Goal: Task Accomplishment & Management: Complete application form

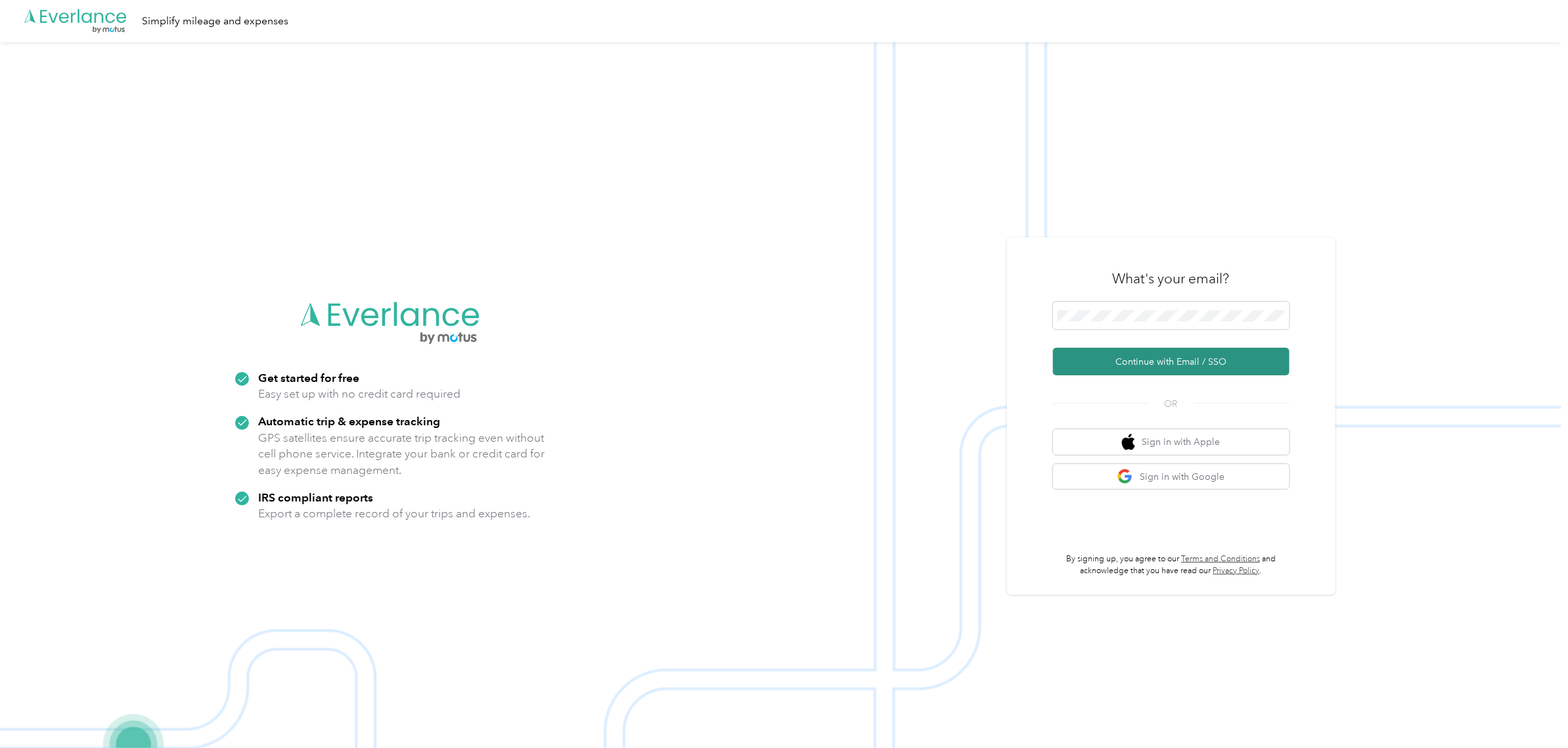
click at [1135, 357] on button "Continue with Email / SSO" at bounding box center [1171, 361] width 237 height 27
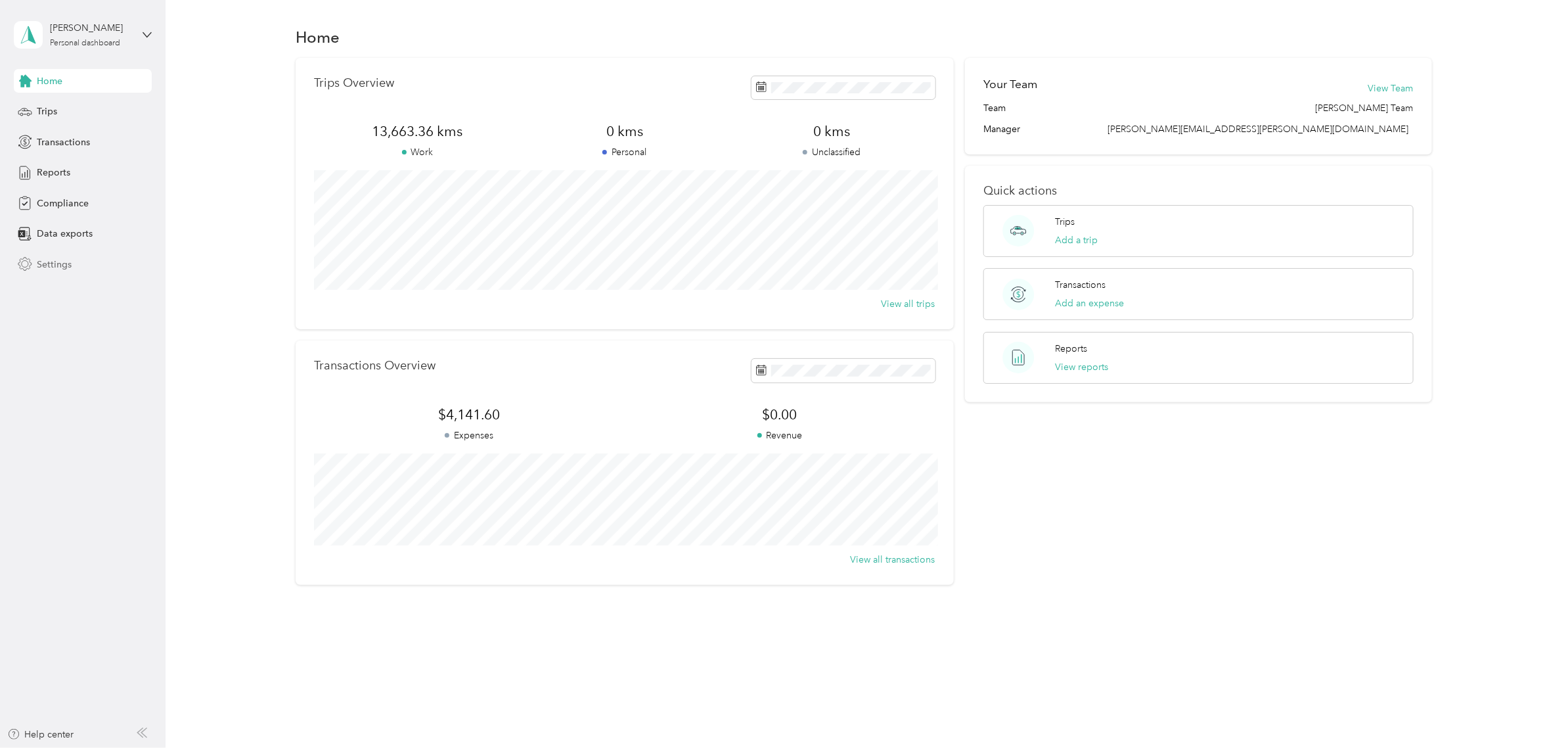
click at [60, 260] on span "Settings" at bounding box center [54, 264] width 35 height 14
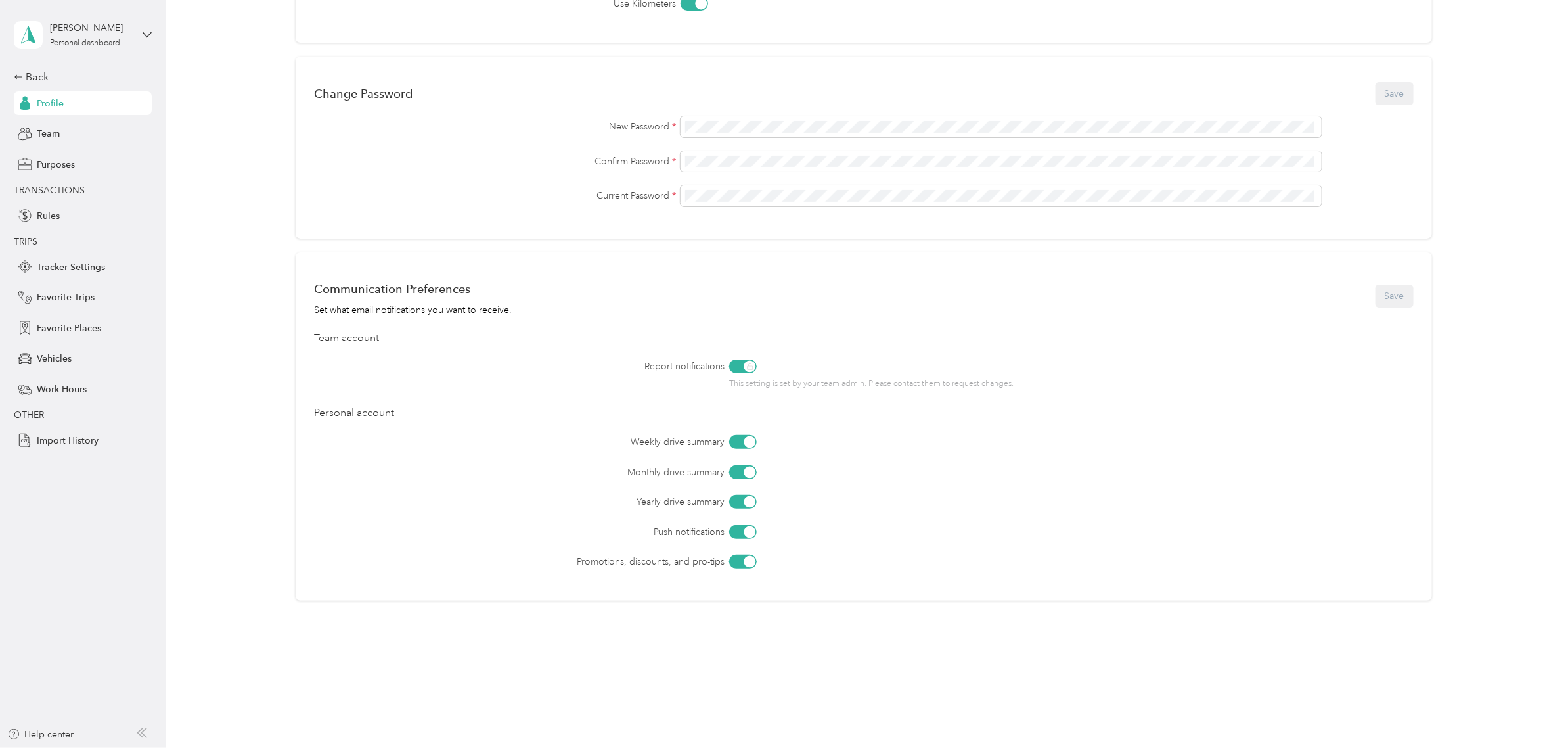
scroll to position [299, 0]
click at [152, 27] on div "[PERSON_NAME] Personal dashboard" at bounding box center [83, 35] width 138 height 46
drag, startPoint x: 181, startPoint y: 213, endPoint x: 95, endPoint y: 143, distance: 110.9
click at [181, 211] on div "Home Settings Tracker Settings Profile Settings Personal Info Save First name L…" at bounding box center [864, 193] width 1396 height 984
click at [31, 72] on div "Back" at bounding box center [80, 77] width 132 height 16
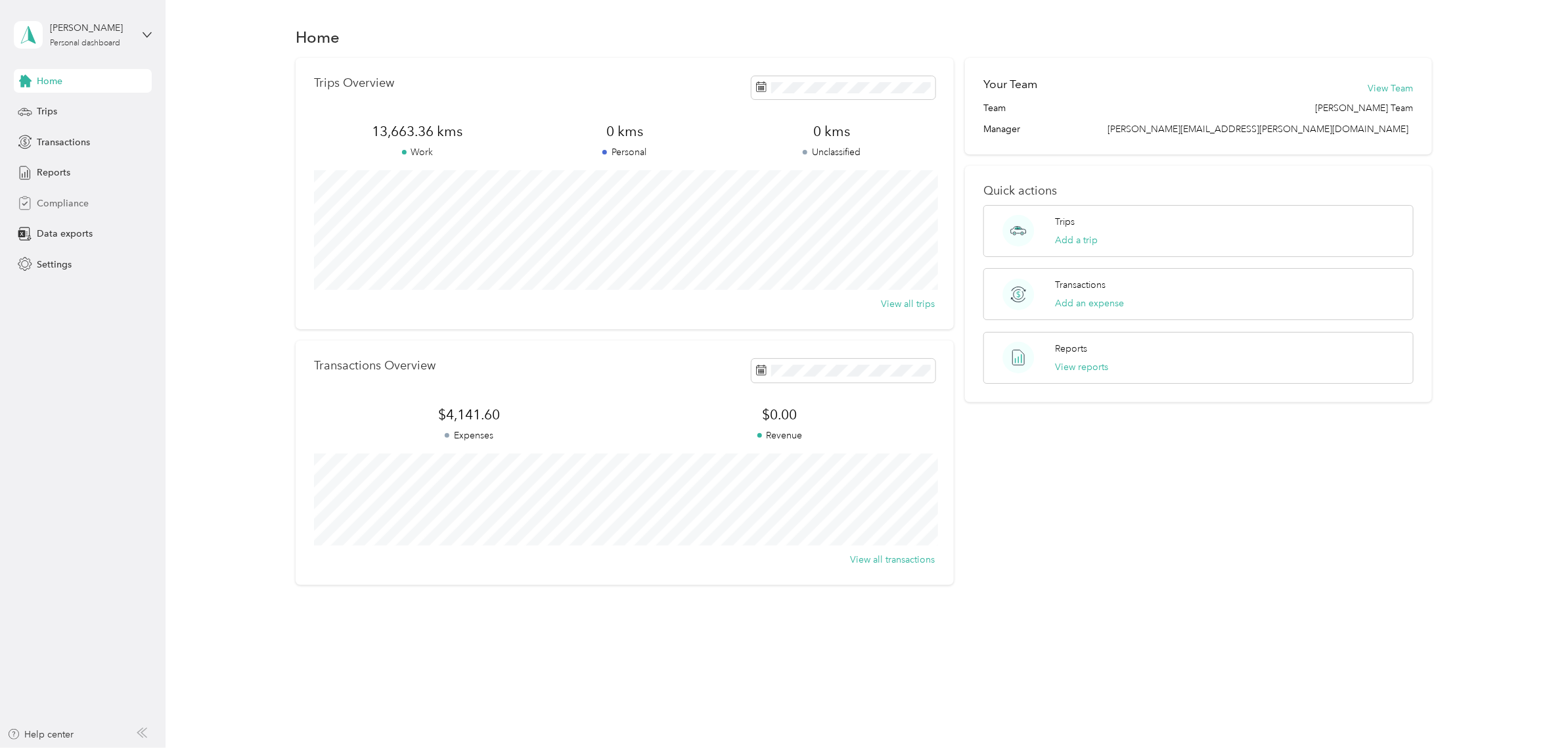
click at [56, 199] on span "Compliance" at bounding box center [63, 203] width 52 height 14
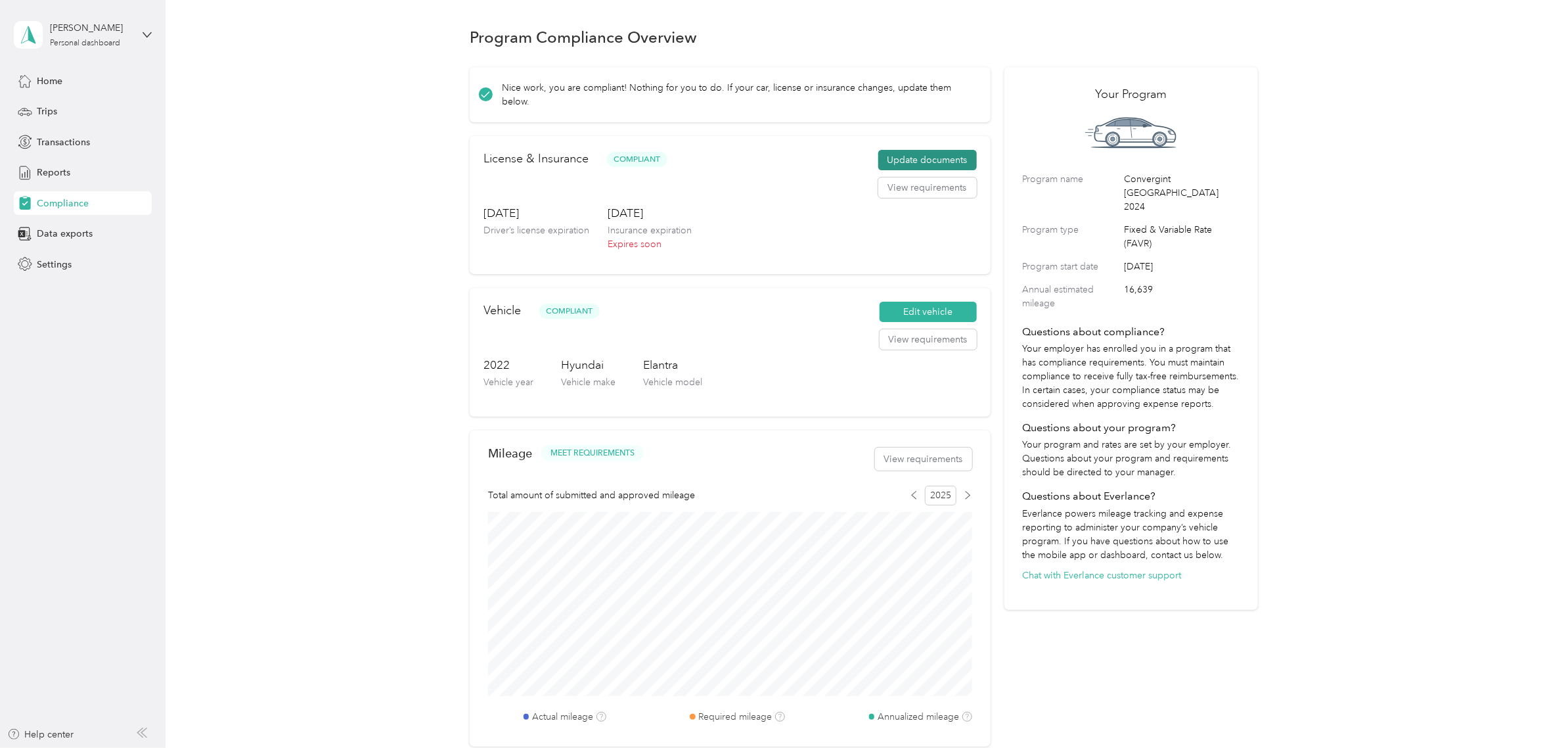
click at [931, 159] on button "Update documents" at bounding box center [927, 160] width 98 height 21
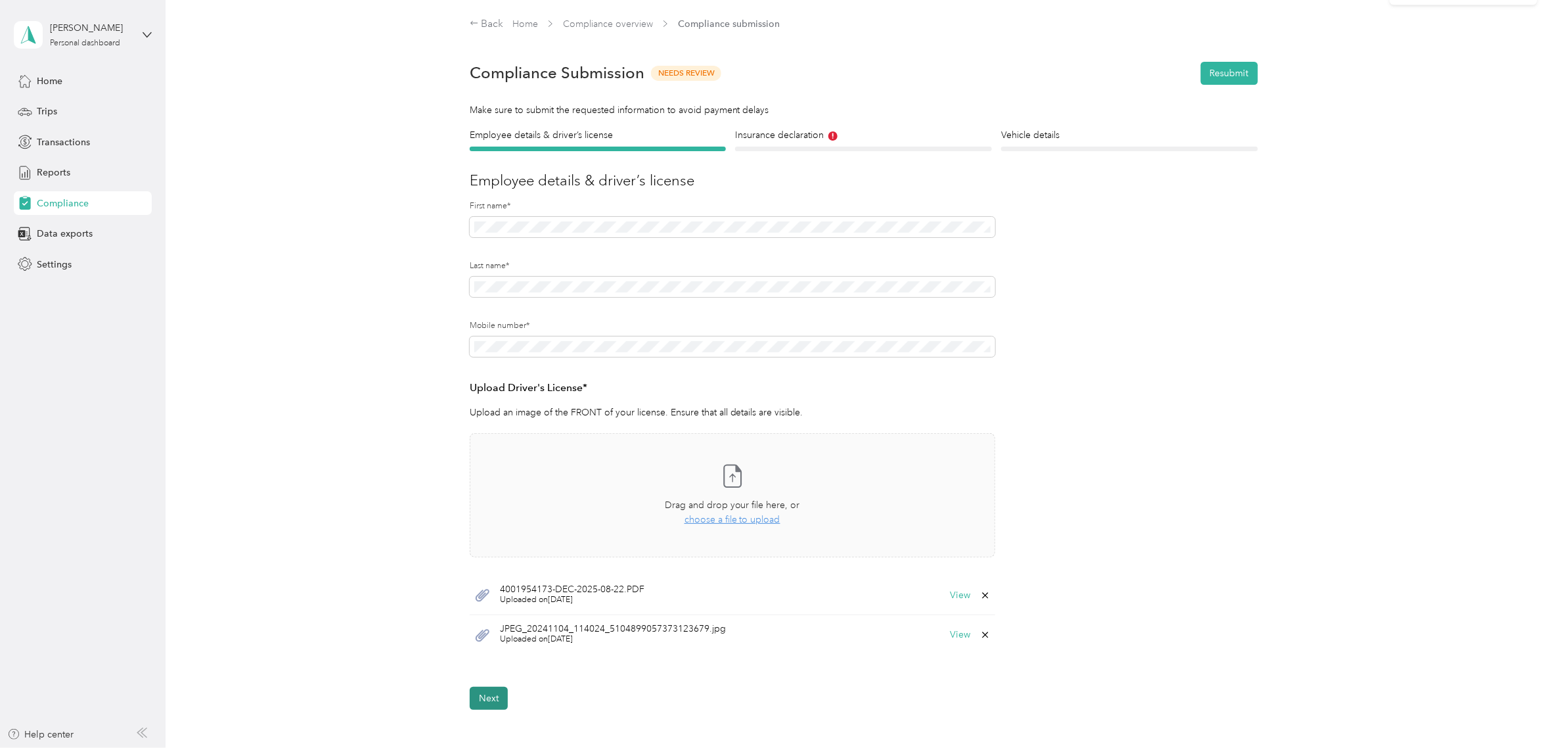
click at [488, 696] on button "Next" at bounding box center [488, 698] width 38 height 23
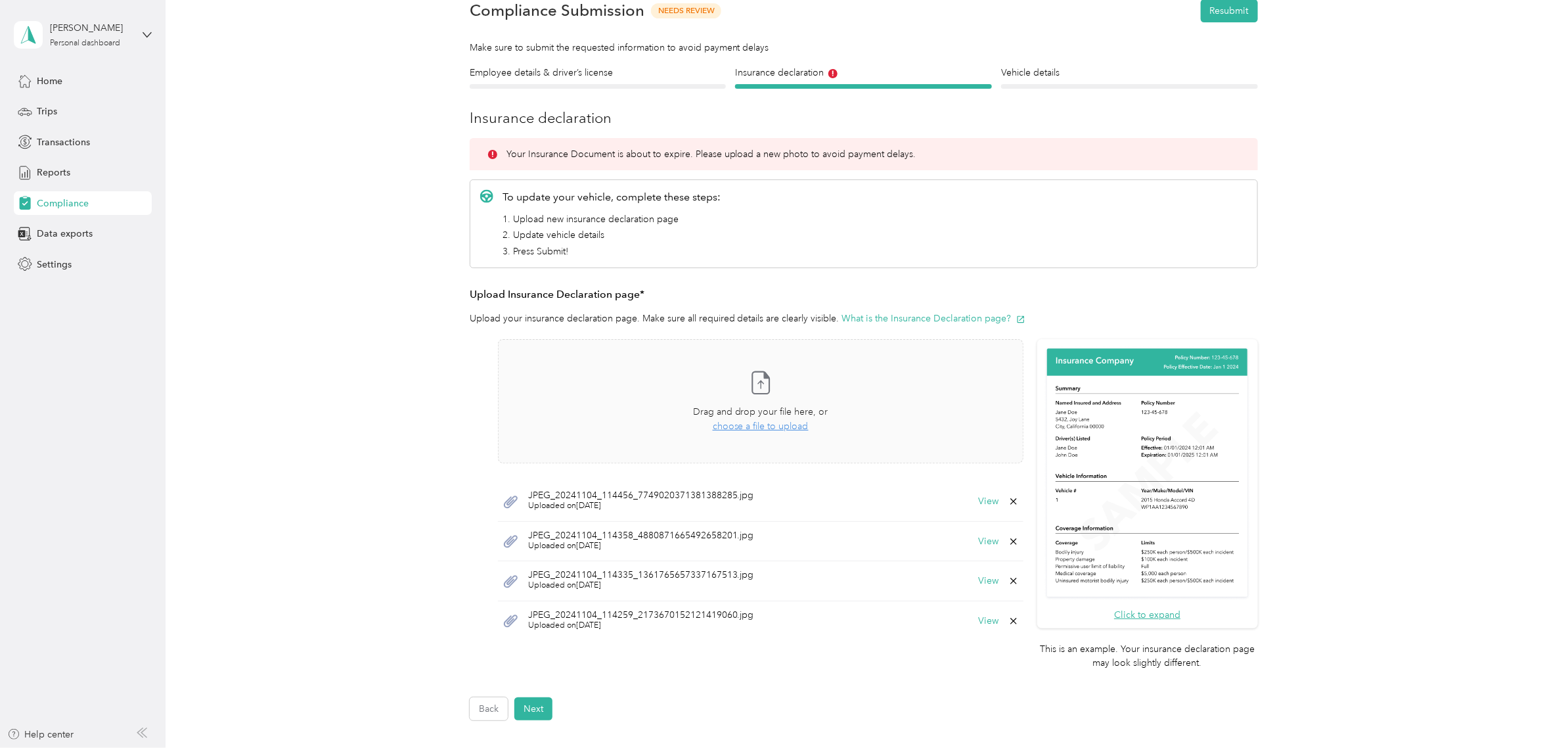
scroll to position [225, 0]
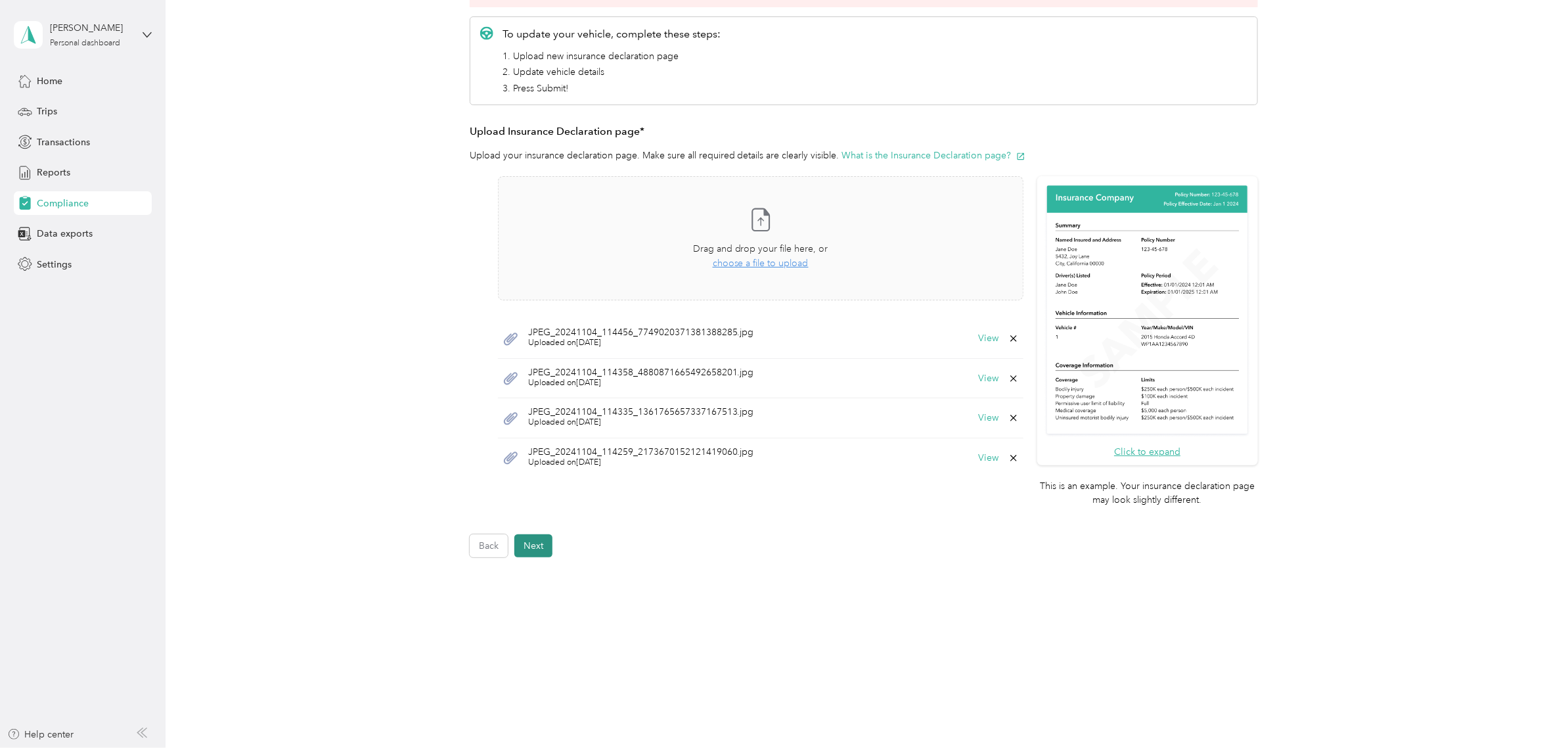
click at [530, 547] on button "Next" at bounding box center [533, 546] width 38 height 23
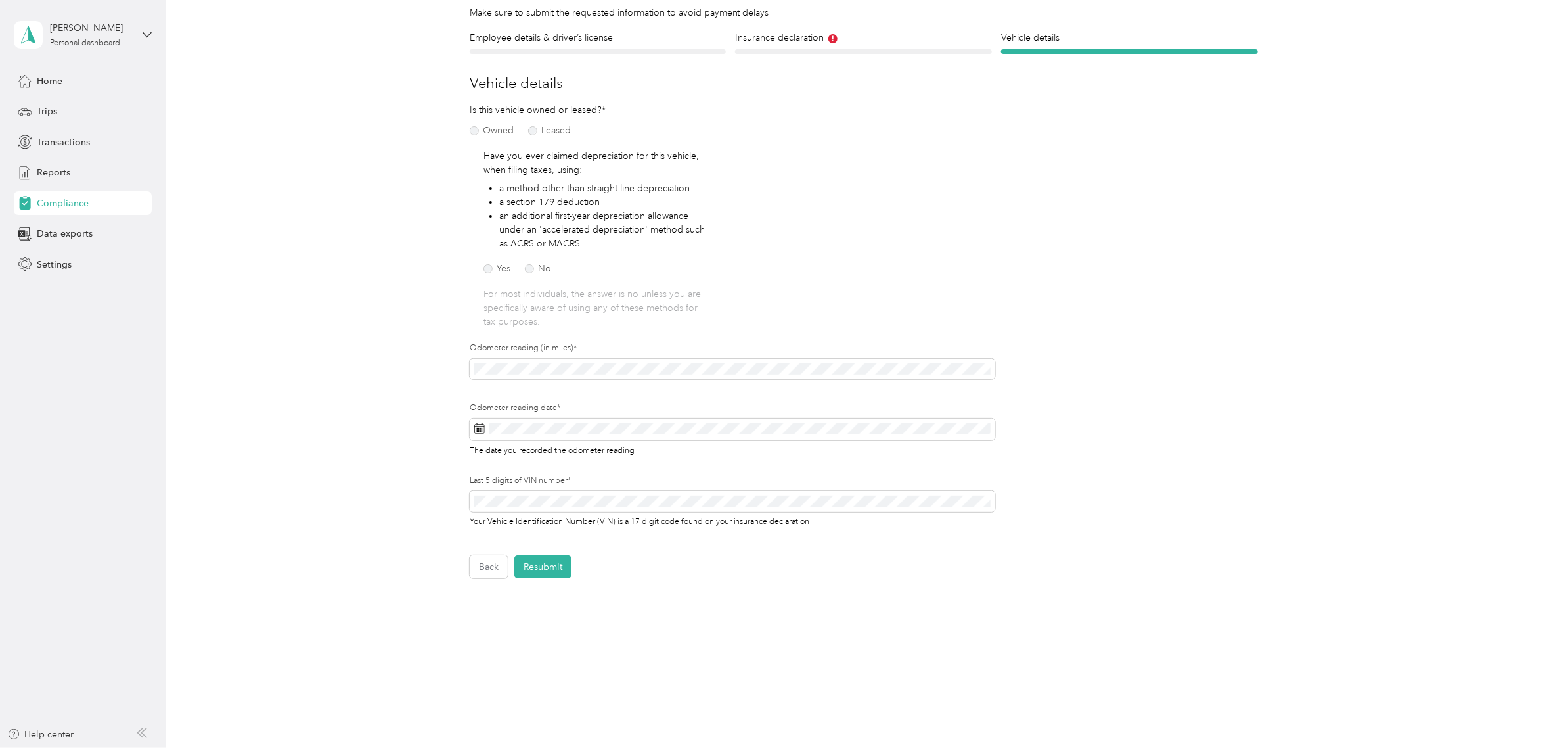
scroll to position [118, 0]
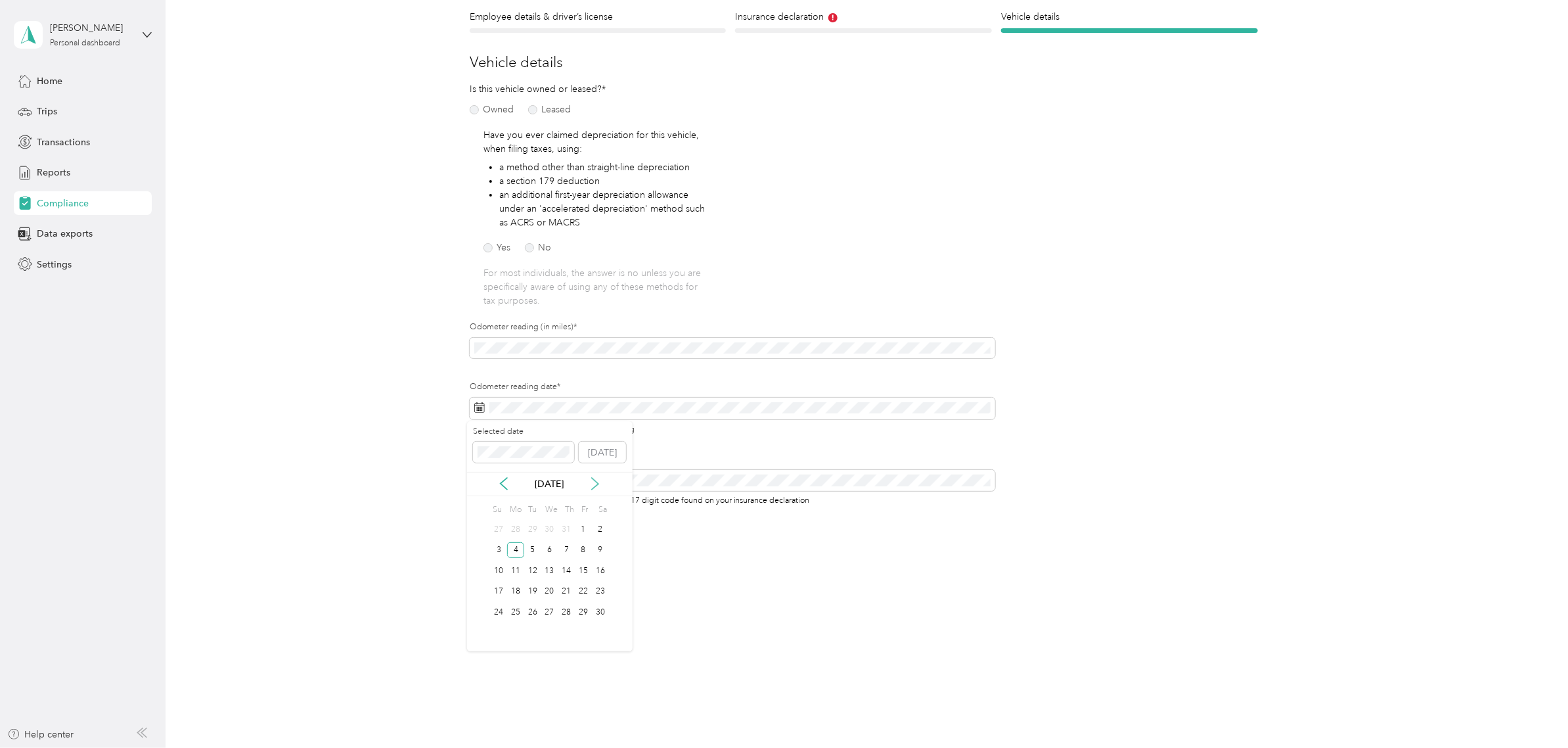
click at [598, 486] on icon at bounding box center [595, 484] width 13 height 13
click at [599, 482] on icon at bounding box center [595, 484] width 13 height 13
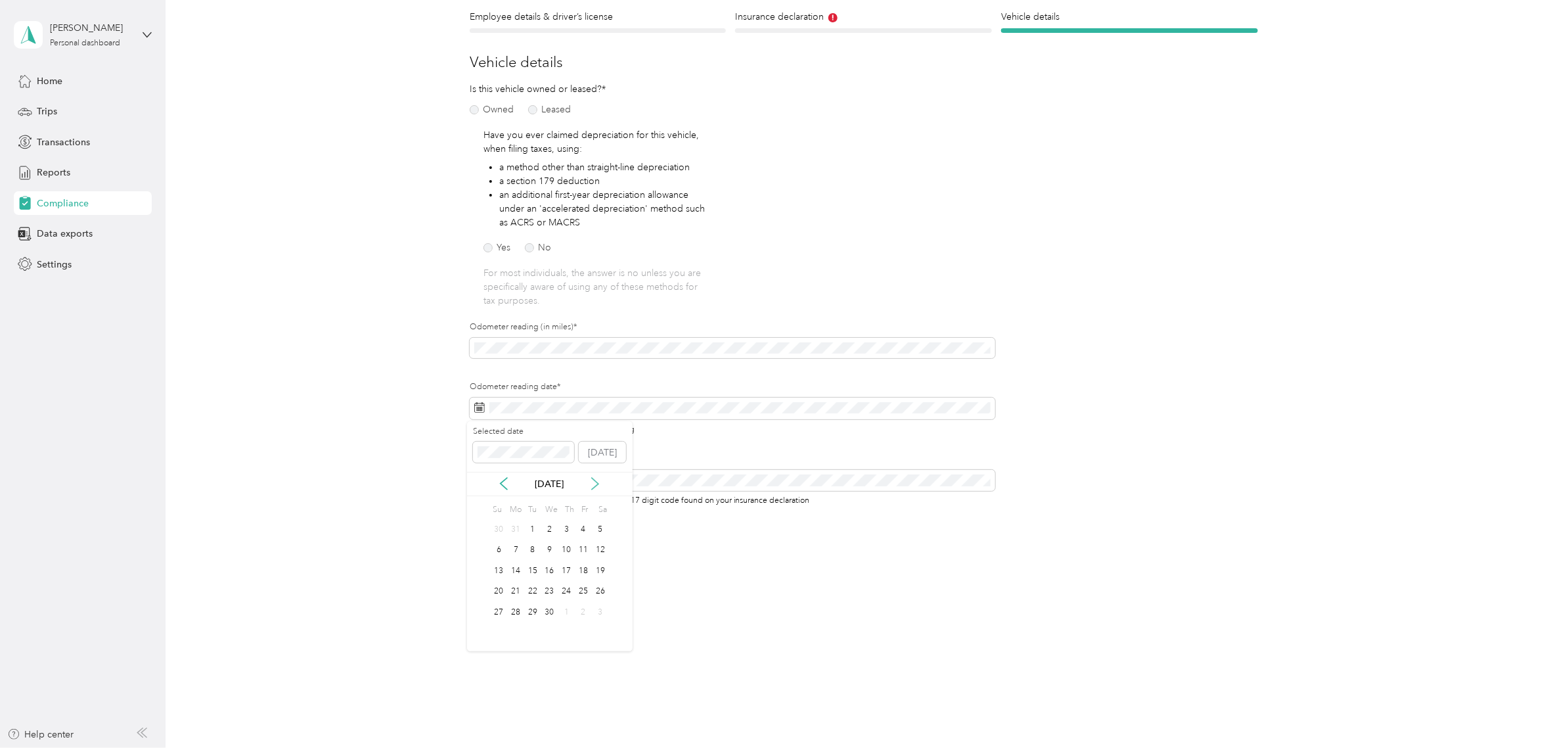
click at [600, 482] on icon at bounding box center [595, 484] width 13 height 13
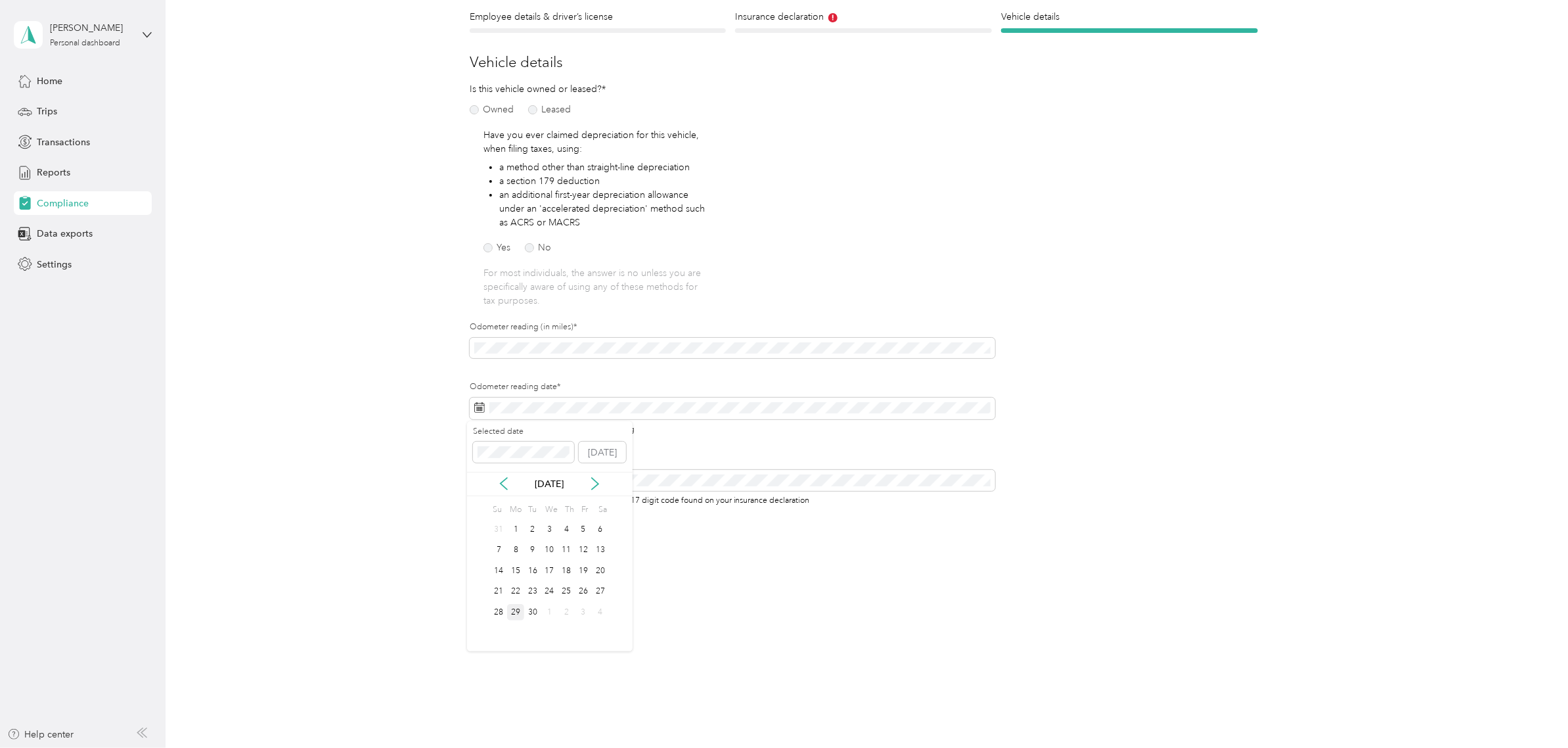
click at [516, 613] on div "29" at bounding box center [516, 612] width 17 height 17
click at [358, 416] on div "Back Home Compliance overview Compliance submission Compliance Submission Needs…" at bounding box center [864, 283] width 1396 height 803
click at [421, 353] on div "Employee details & driver’s license License Insurance declaration Insurance Veh…" at bounding box center [864, 284] width 946 height 547
click at [544, 545] on button "Resubmit" at bounding box center [542, 546] width 57 height 23
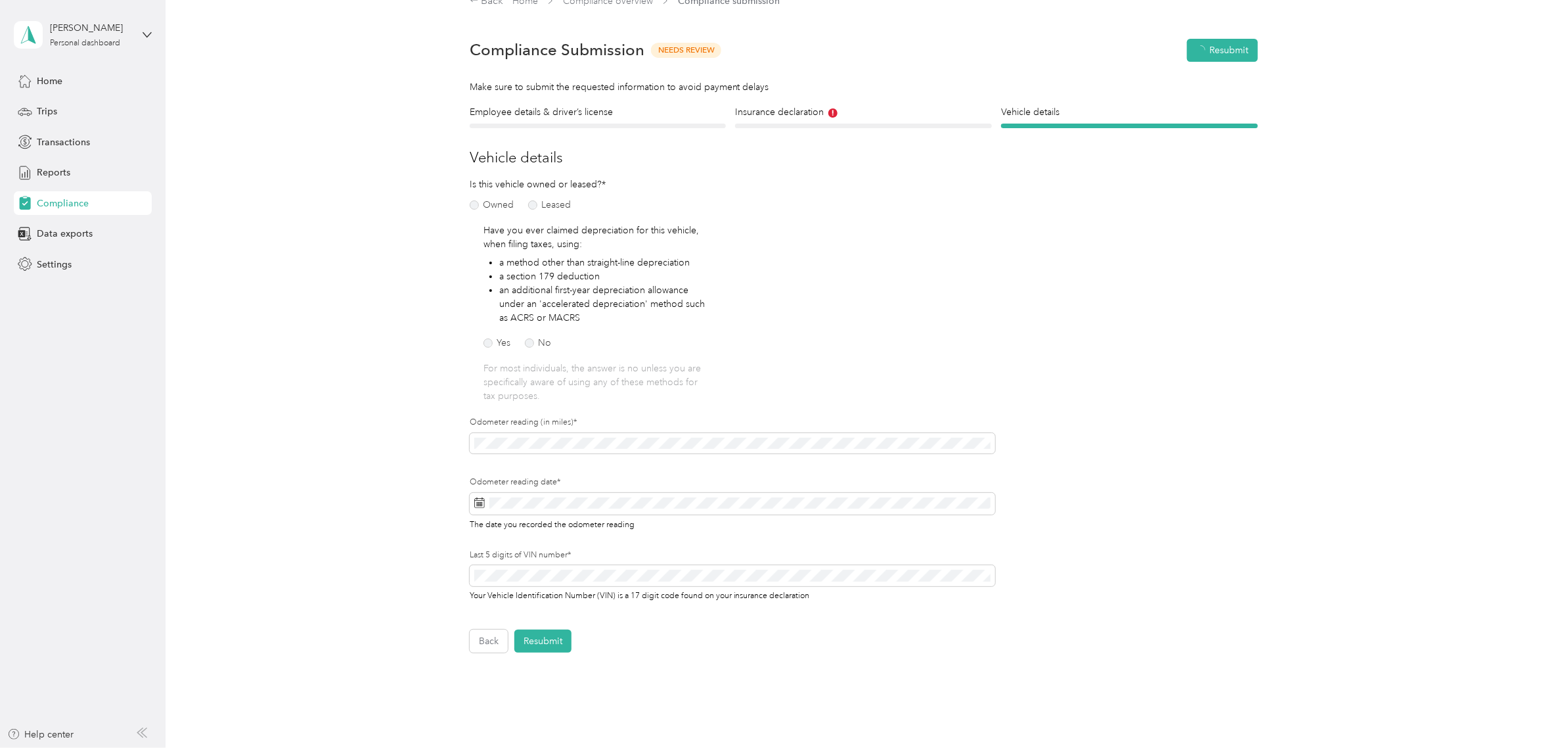
scroll to position [17, 0]
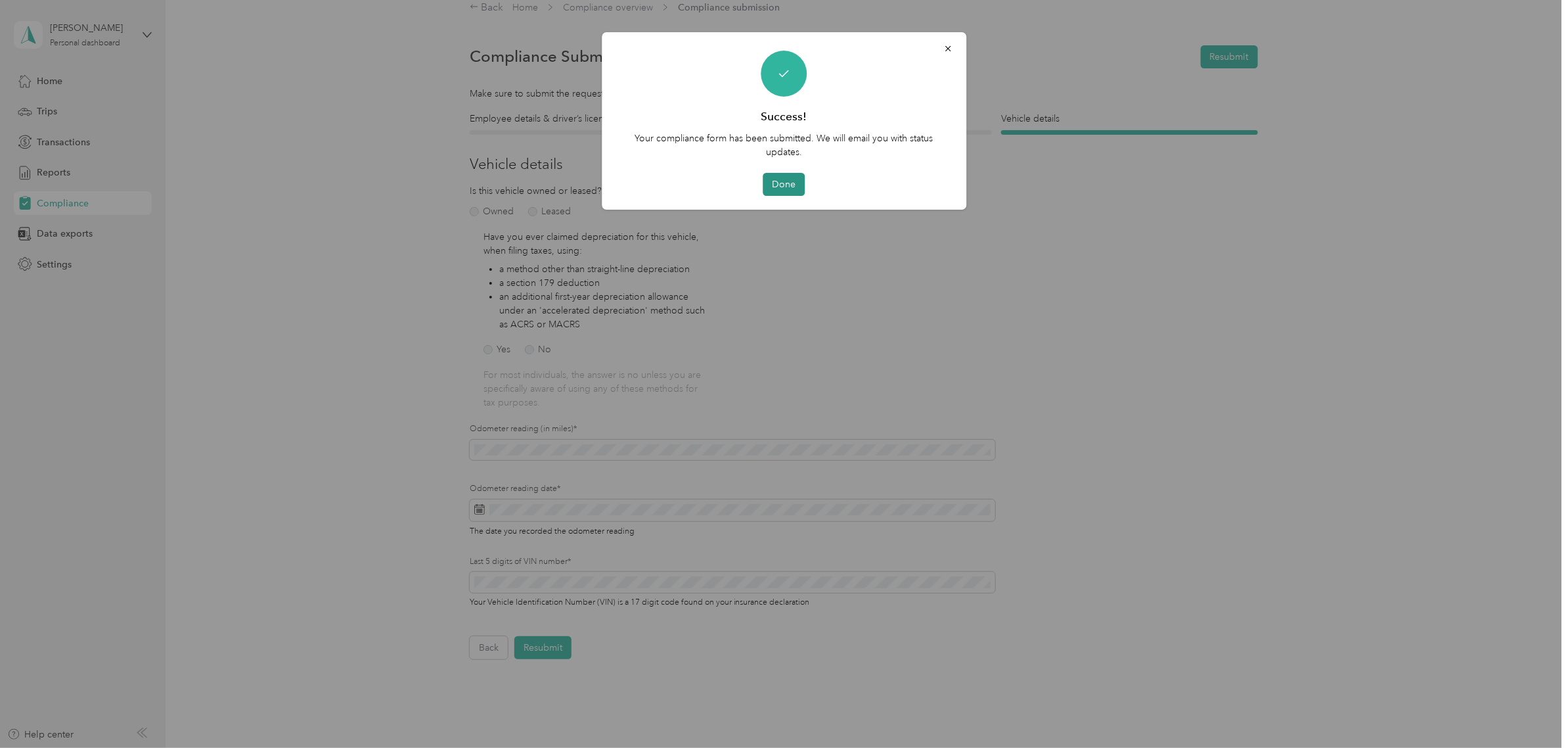
click at [788, 182] on button "Done" at bounding box center [784, 184] width 42 height 23
